Goal: Find specific page/section: Find specific page/section

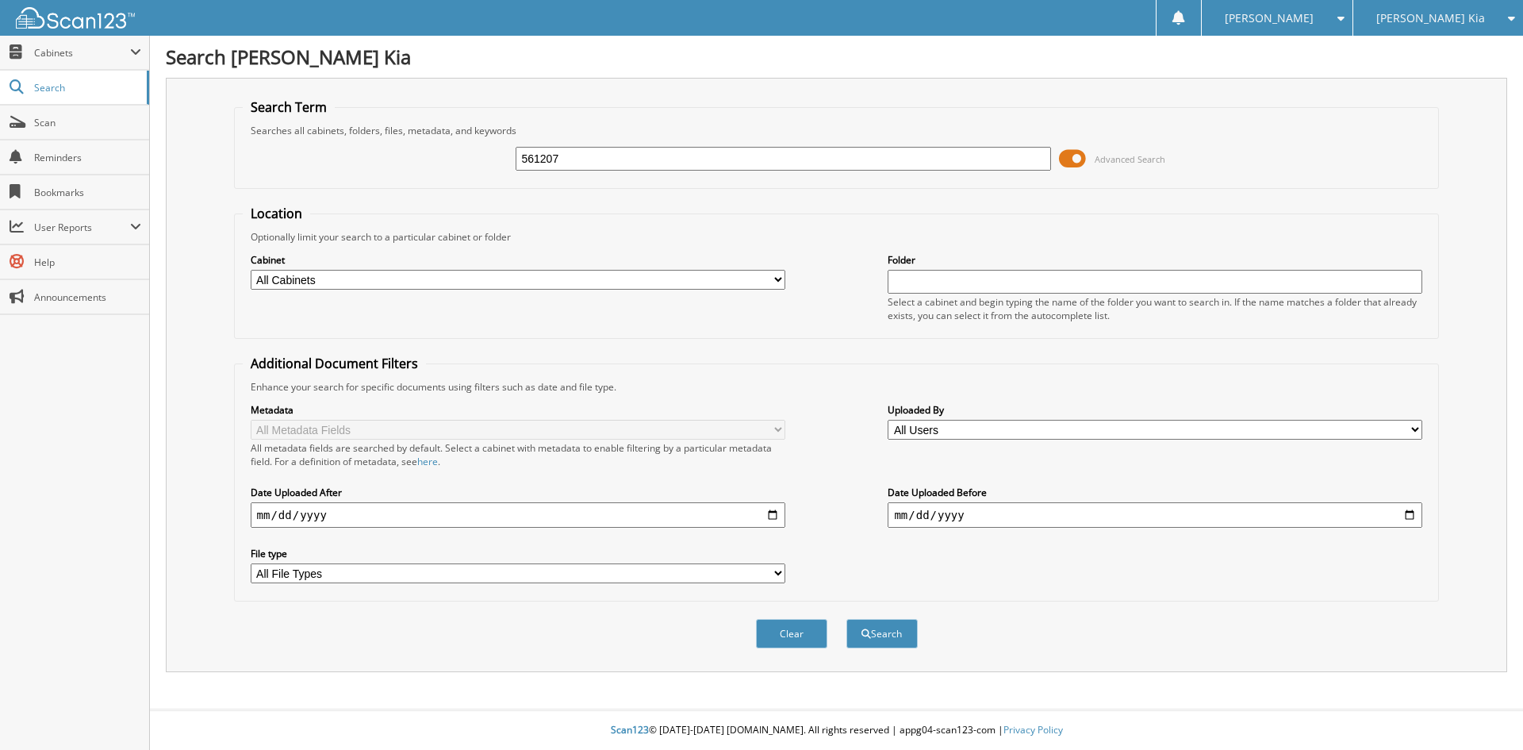
type input "561207"
click at [846, 619] on button "Search" at bounding box center [881, 633] width 71 height 29
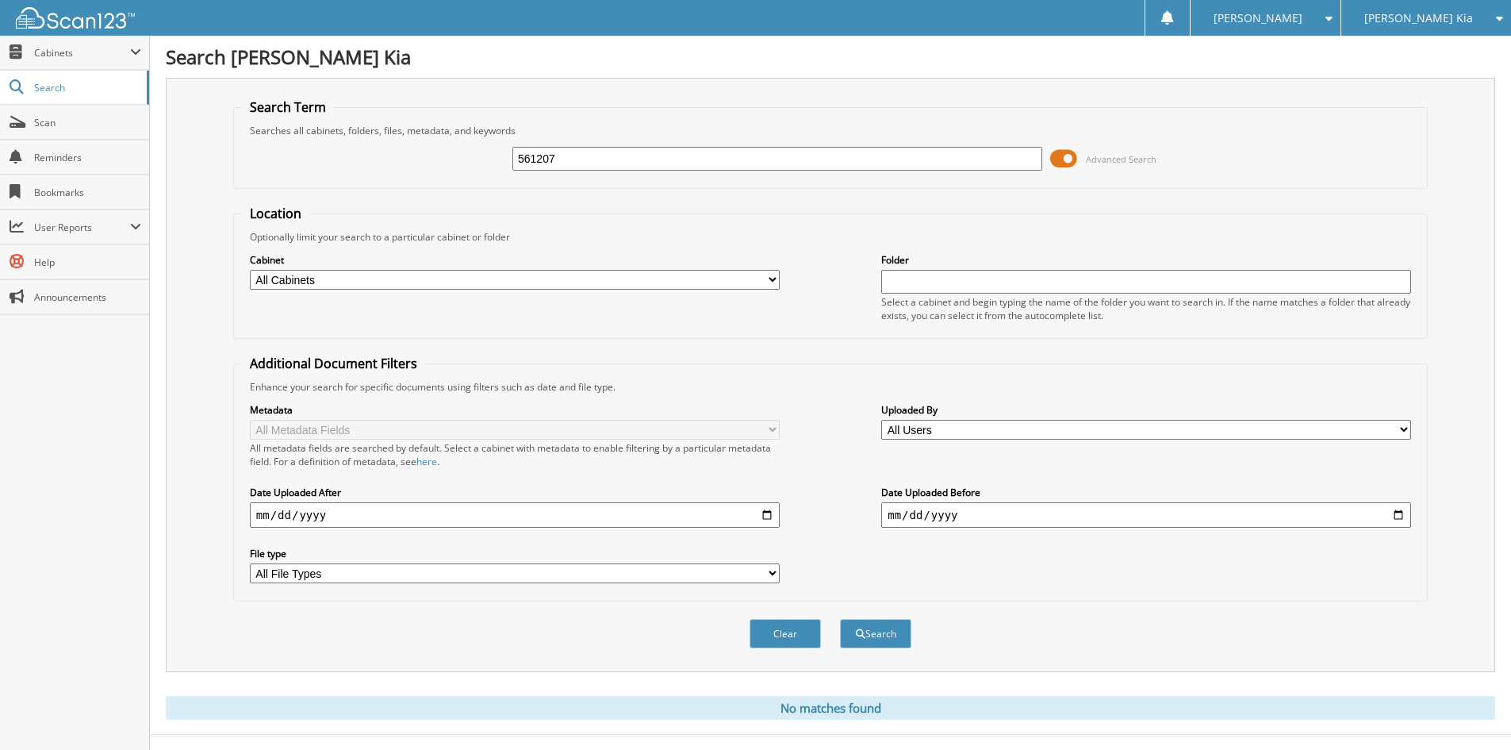
drag, startPoint x: 165, startPoint y: 59, endPoint x: 365, endPoint y: 72, distance: 200.3
click at [365, 72] on div "Search [PERSON_NAME] Kia Search Term Searches all cabinets, folders, files, met…" at bounding box center [830, 387] width 1361 height 775
click at [72, 118] on span "Scan" at bounding box center [87, 122] width 107 height 13
